Goal: Navigation & Orientation: Find specific page/section

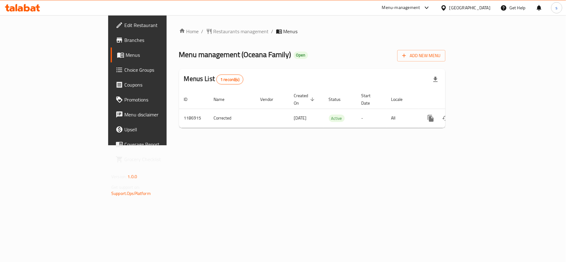
click at [474, 7] on div "[GEOGRAPHIC_DATA]" at bounding box center [469, 7] width 41 height 7
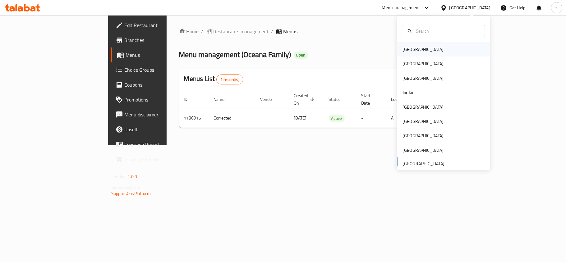
click at [416, 49] on div "[GEOGRAPHIC_DATA]" at bounding box center [443, 49] width 93 height 14
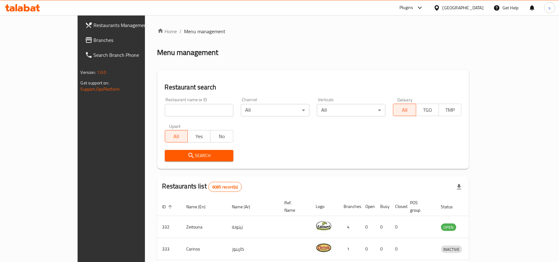
click at [94, 39] on span "Branches" at bounding box center [130, 39] width 72 height 7
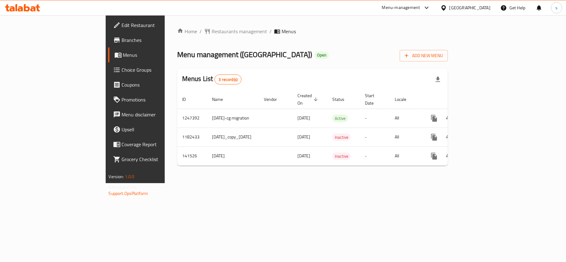
click at [467, 8] on div "[GEOGRAPHIC_DATA]" at bounding box center [469, 7] width 41 height 7
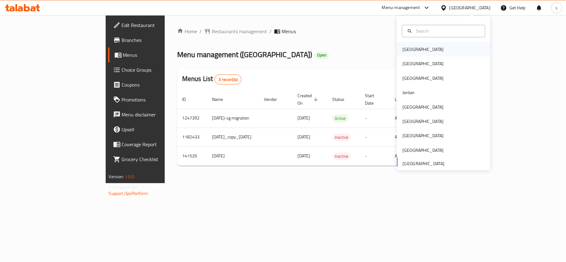
click at [417, 46] on div "[GEOGRAPHIC_DATA]" at bounding box center [443, 49] width 93 height 14
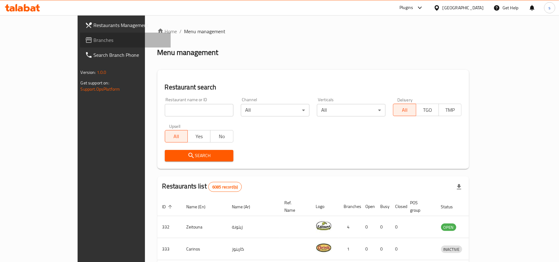
click at [94, 42] on span "Branches" at bounding box center [130, 39] width 72 height 7
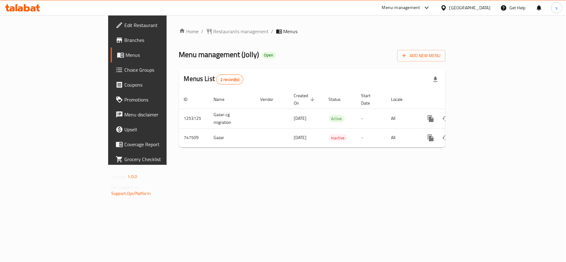
click at [476, 9] on div "[GEOGRAPHIC_DATA]" at bounding box center [469, 7] width 41 height 7
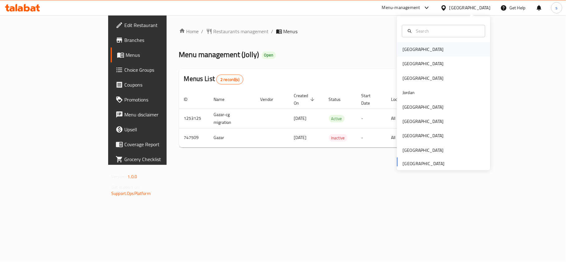
click at [410, 48] on div "[GEOGRAPHIC_DATA]" at bounding box center [422, 49] width 41 height 7
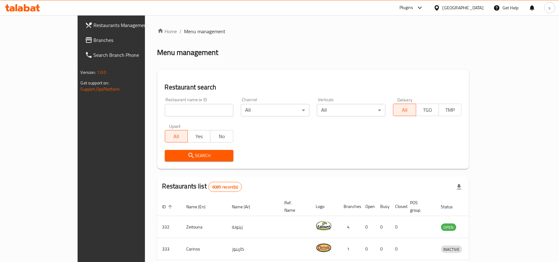
click at [443, 9] on div at bounding box center [438, 7] width 9 height 7
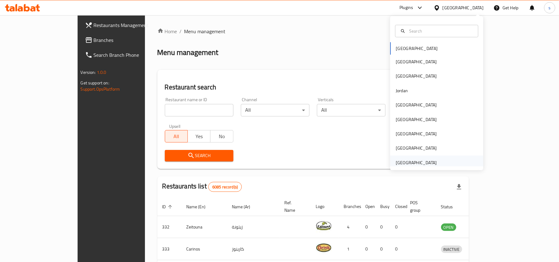
click at [418, 164] on div "[GEOGRAPHIC_DATA]" at bounding box center [416, 162] width 41 height 7
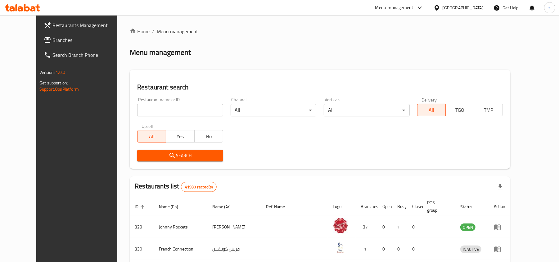
click at [39, 35] on link "Branches" at bounding box center [84, 40] width 91 height 15
